Goal: Task Accomplishment & Management: Complete application form

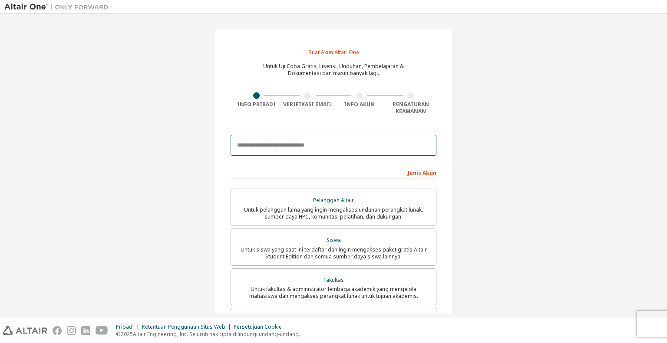
click at [274, 149] on input "email" at bounding box center [333, 145] width 206 height 21
type input "**********"
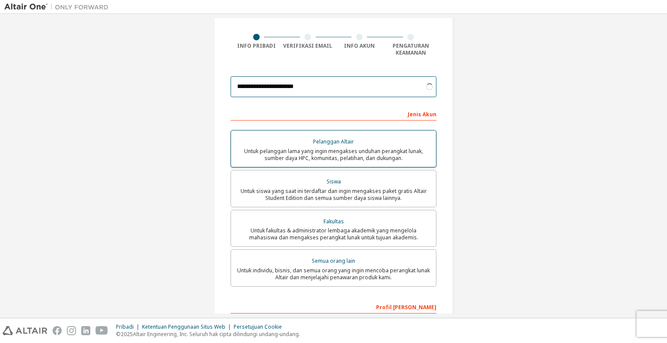
scroll to position [59, 0]
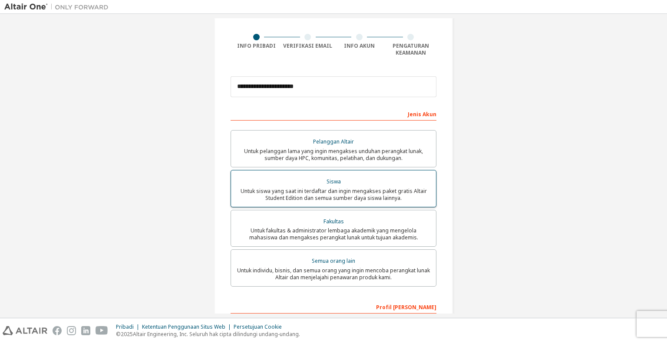
click at [293, 201] on font "Untuk siswa yang saat ini terdaftar dan ingin mengakses paket gratis Altair Stu…" at bounding box center [333, 195] width 186 height 14
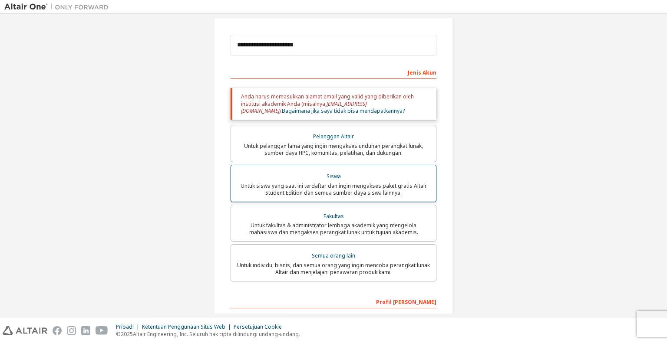
scroll to position [107, 0]
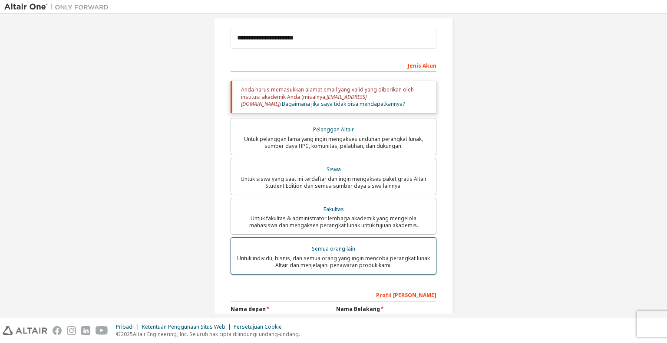
click at [333, 251] on font "Semua orang lain" at bounding box center [333, 248] width 43 height 7
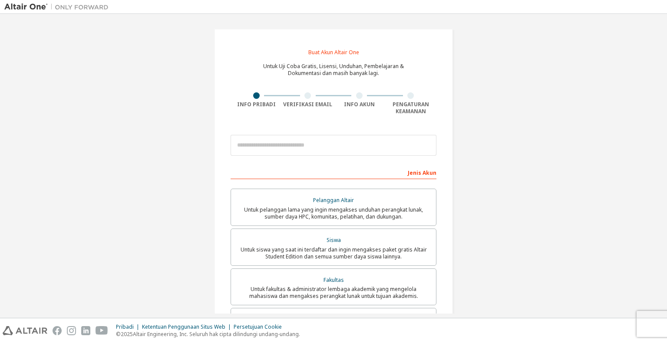
click at [298, 114] on div "Buat Akun Altair One Untuk Uji Coba Gratis, Lisensi, Unduhan, Pembelajaran & Do…" at bounding box center [333, 253] width 239 height 448
click at [301, 146] on input "email" at bounding box center [333, 145] width 206 height 21
type input "**********"
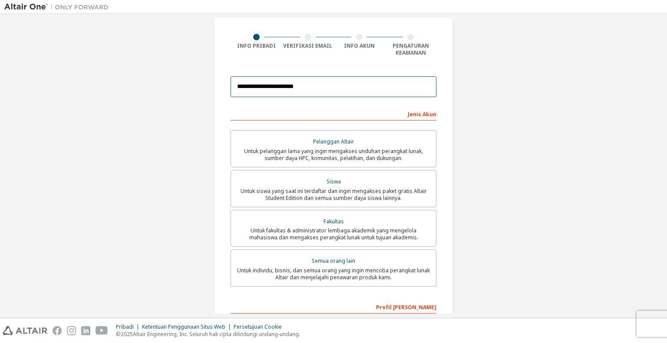
scroll to position [77, 0]
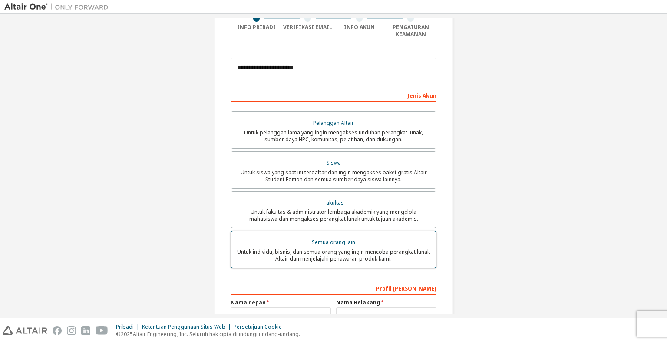
click at [378, 246] on div "Semua orang lain" at bounding box center [333, 243] width 194 height 12
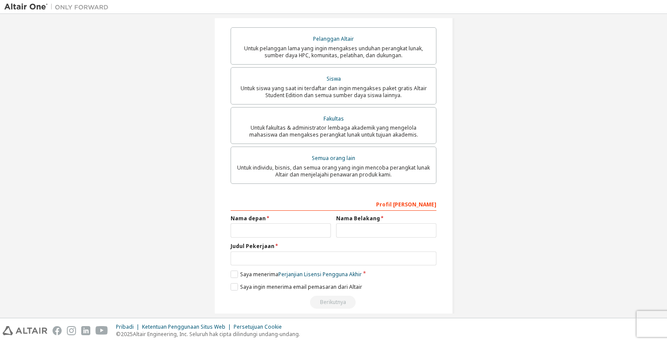
scroll to position [161, 0]
click at [263, 230] on input "text" at bounding box center [280, 231] width 100 height 14
type input "*****"
click at [379, 233] on input "text" at bounding box center [386, 231] width 100 height 14
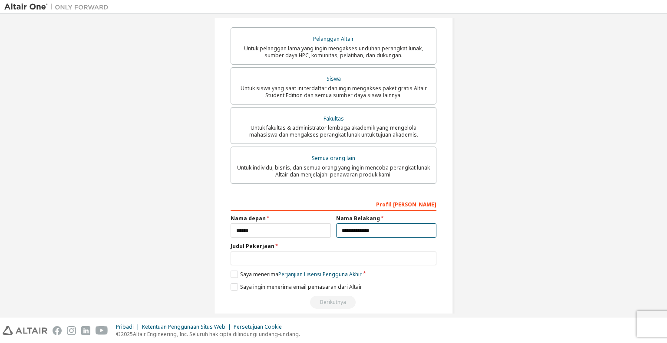
scroll to position [174, 0]
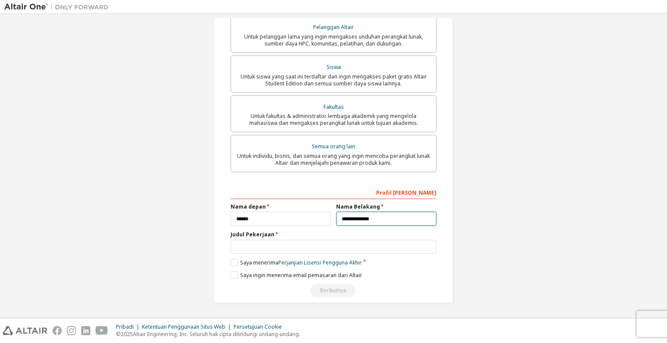
type input "**********"
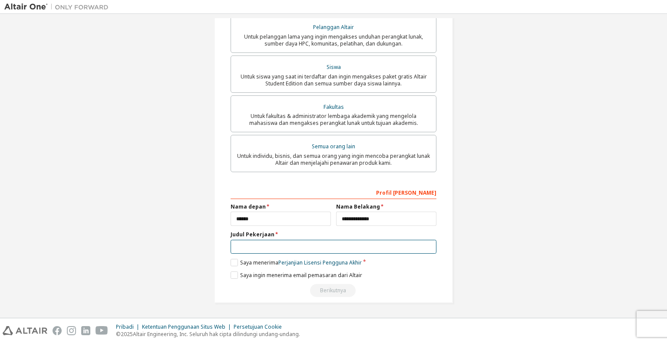
click at [348, 248] on input "text" at bounding box center [333, 247] width 206 height 14
type input "*"
click at [233, 265] on label "Saya menerima Perjanjian Lisensi Pengguna Akhir" at bounding box center [295, 262] width 131 height 7
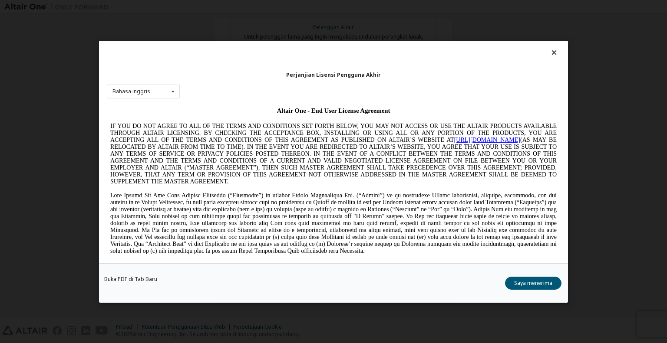
scroll to position [0, 0]
click at [526, 286] on font "Saya menerima" at bounding box center [533, 282] width 38 height 7
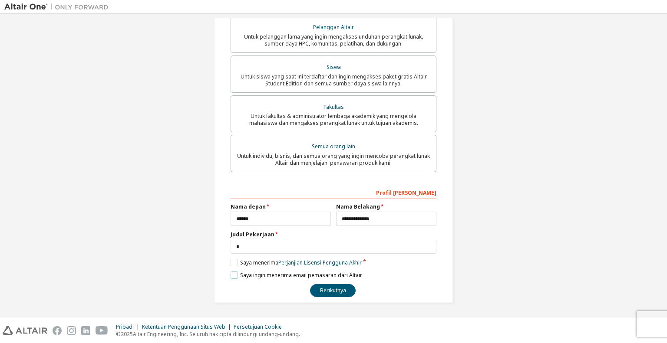
click at [232, 278] on label "Saya ingin menerima email pemasaran dari Altair" at bounding box center [296, 275] width 132 height 7
click at [326, 290] on font "Berikutnya" at bounding box center [333, 290] width 26 height 7
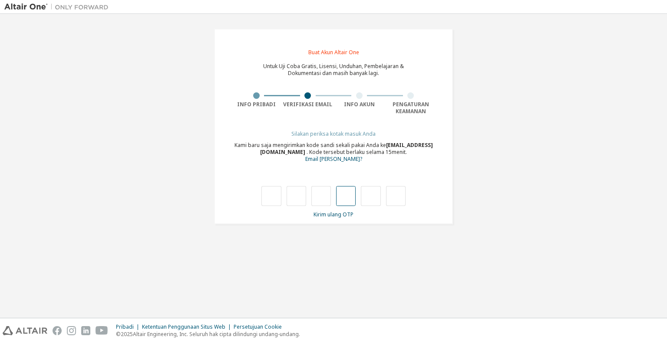
type input "*"
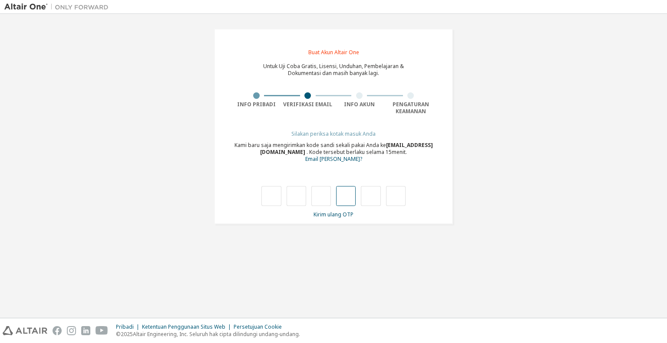
type input "*"
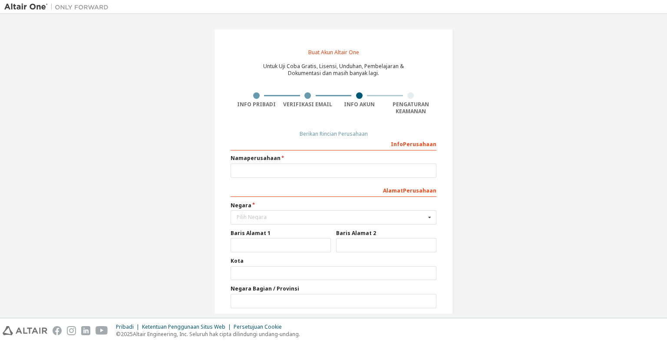
scroll to position [63, 0]
